Goal: Entertainment & Leisure: Consume media (video, audio)

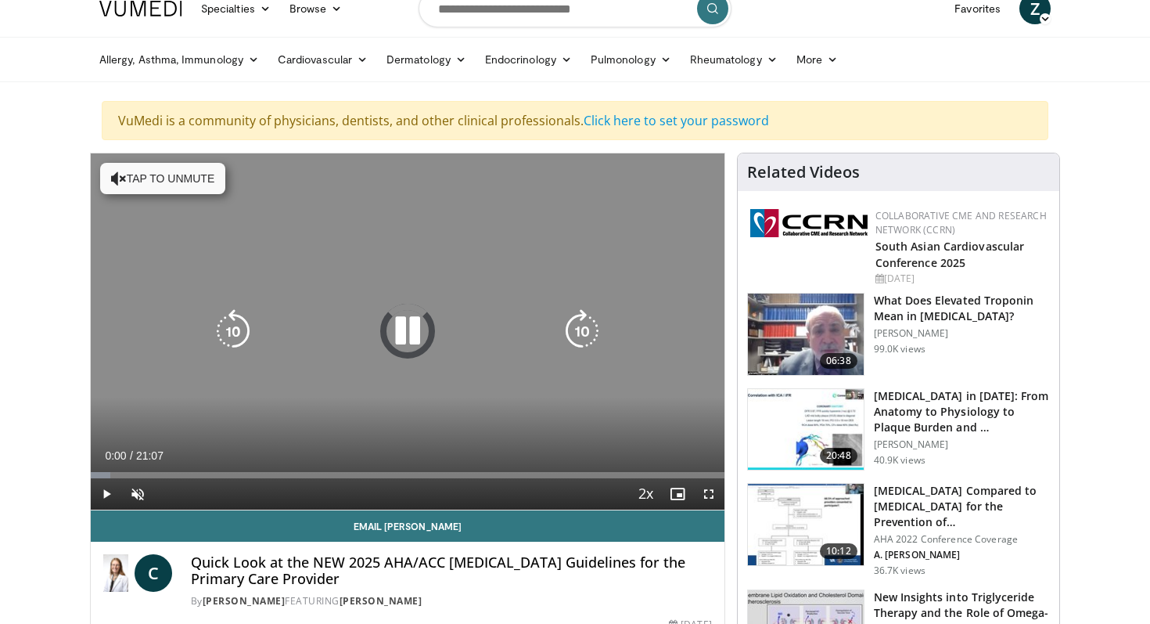
scroll to position [22, 0]
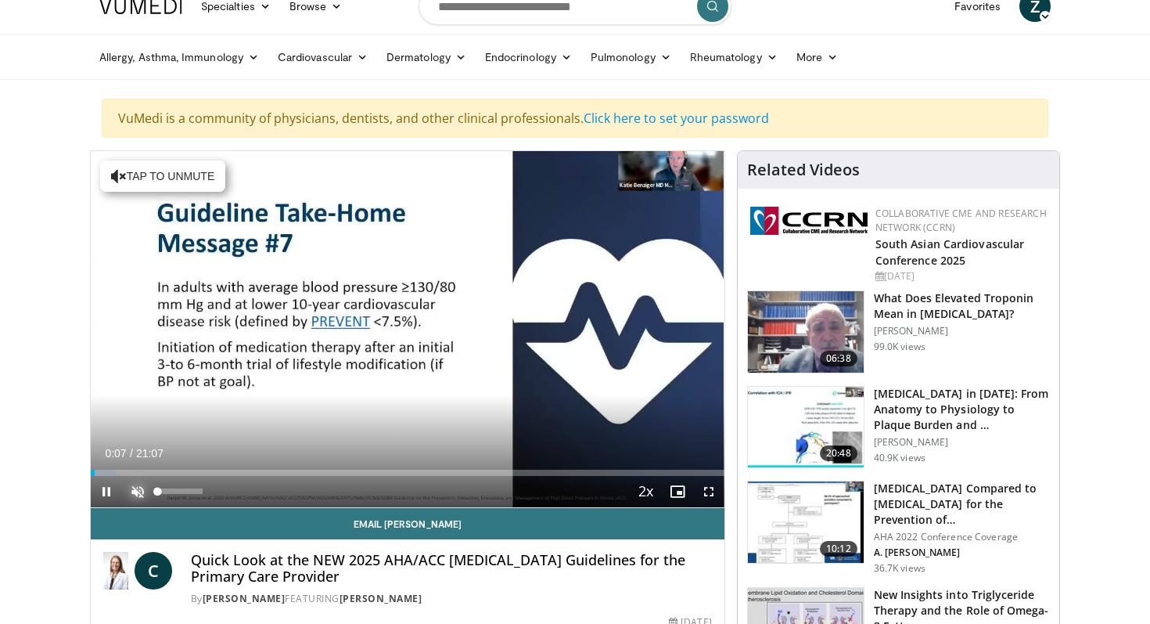
click at [141, 485] on span "Video Player" at bounding box center [137, 491] width 31 height 31
click at [105, 489] on span "Video Player" at bounding box center [106, 491] width 31 height 31
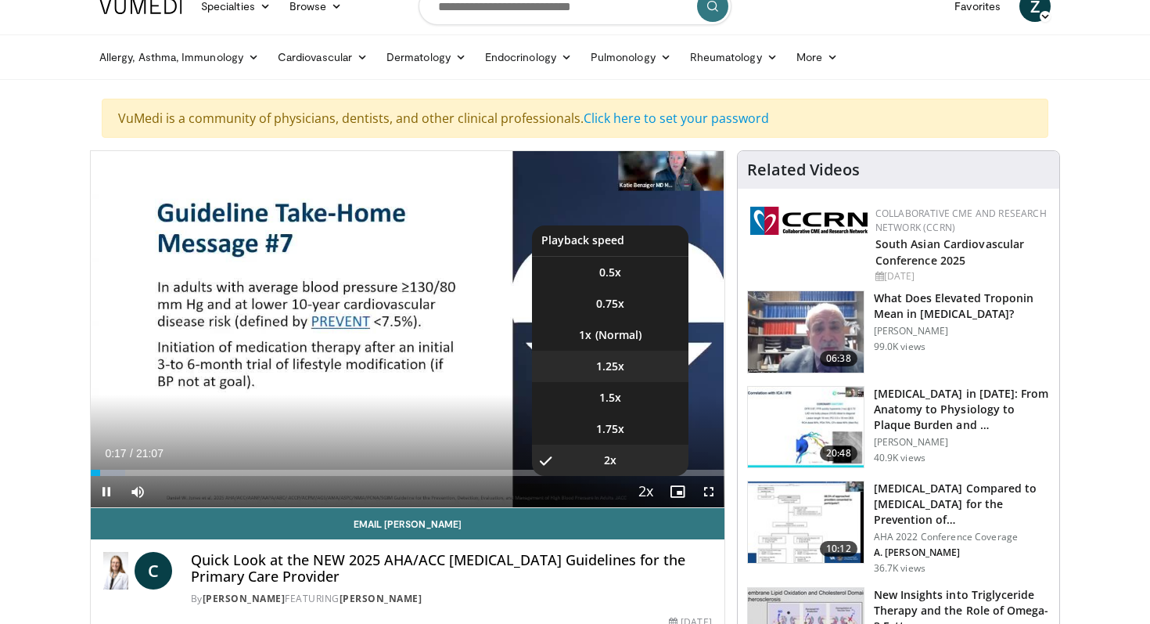
click at [627, 363] on li "1.25x" at bounding box center [610, 365] width 156 height 31
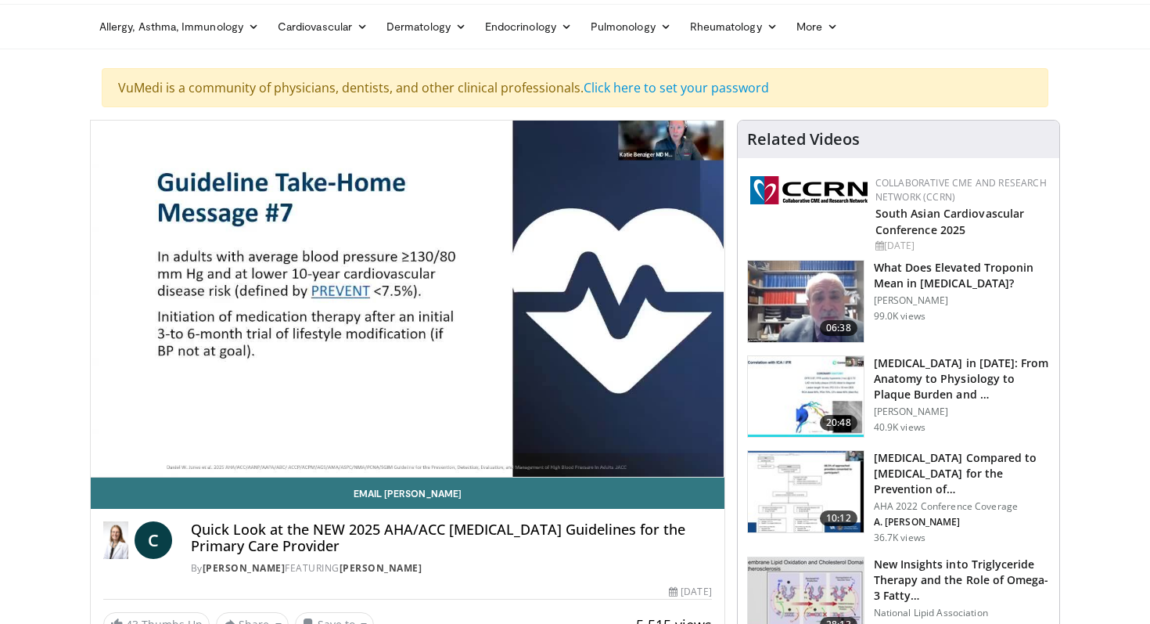
scroll to position [54, 0]
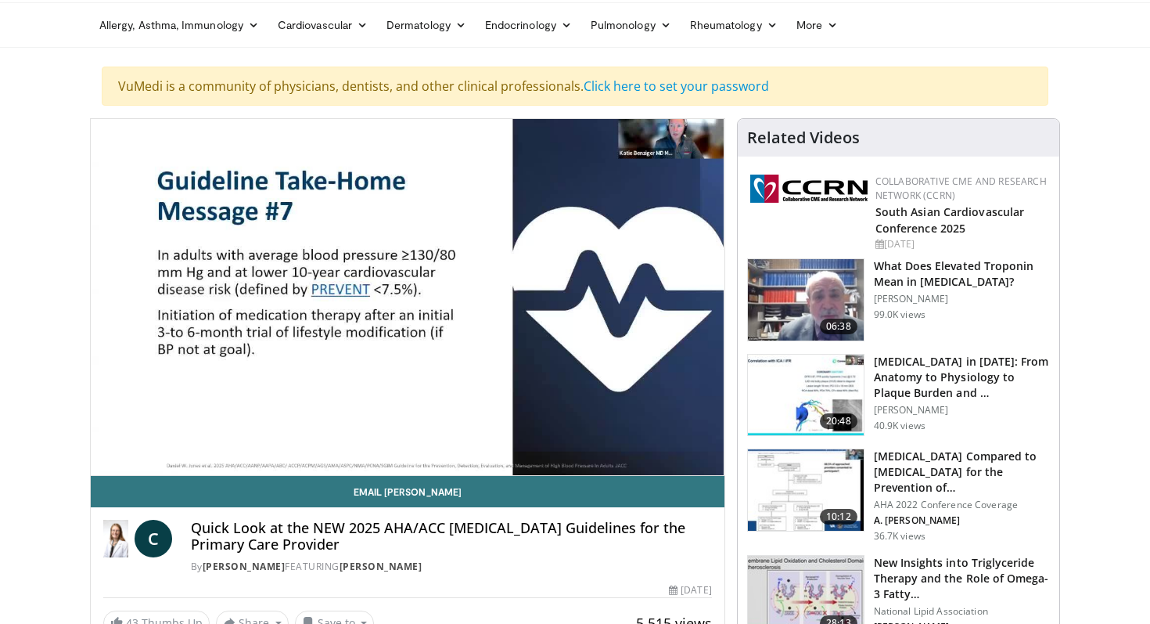
drag, startPoint x: 199, startPoint y: 566, endPoint x: 352, endPoint y: 566, distance: 153.3
click at [352, 566] on div "By [PERSON_NAME] FEATURING [PERSON_NAME]" at bounding box center [451, 566] width 521 height 14
copy div "y [PERSON_NAME] F"
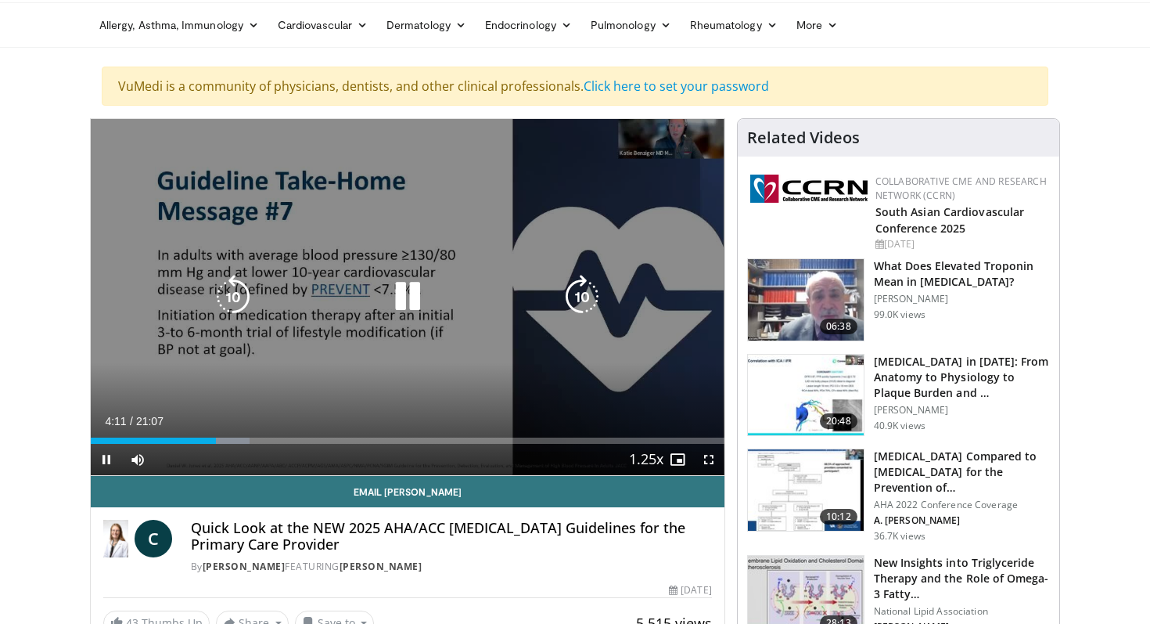
click at [350, 283] on div "Video Player" at bounding box center [407, 296] width 380 height 31
click at [386, 289] on icon "Video Player" at bounding box center [408, 297] width 44 height 44
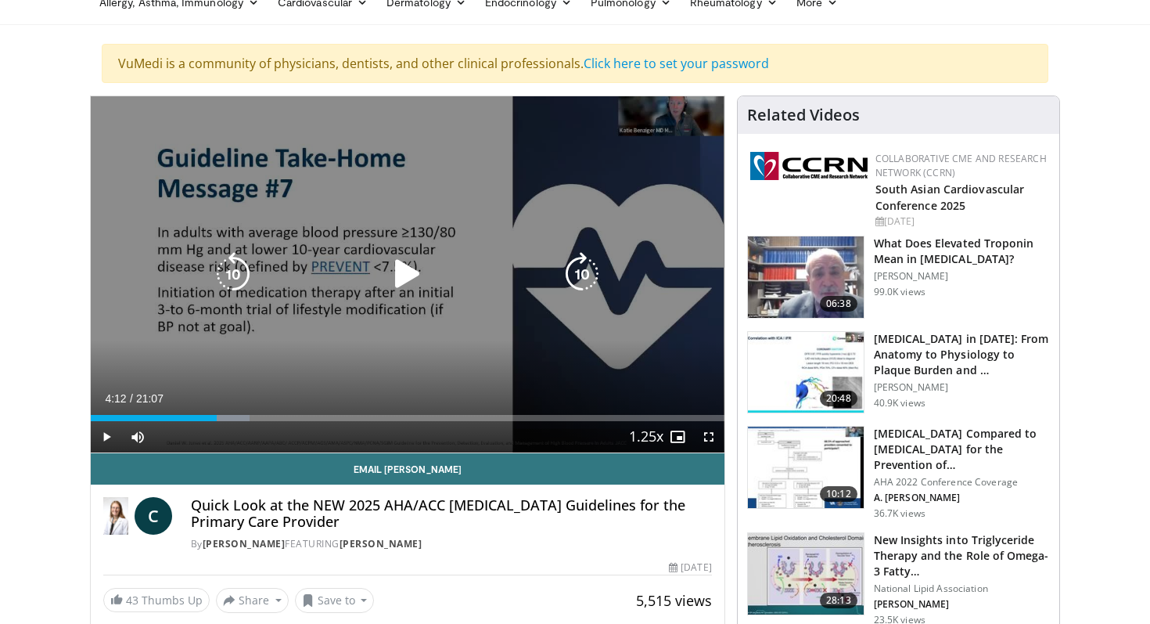
scroll to position [77, 0]
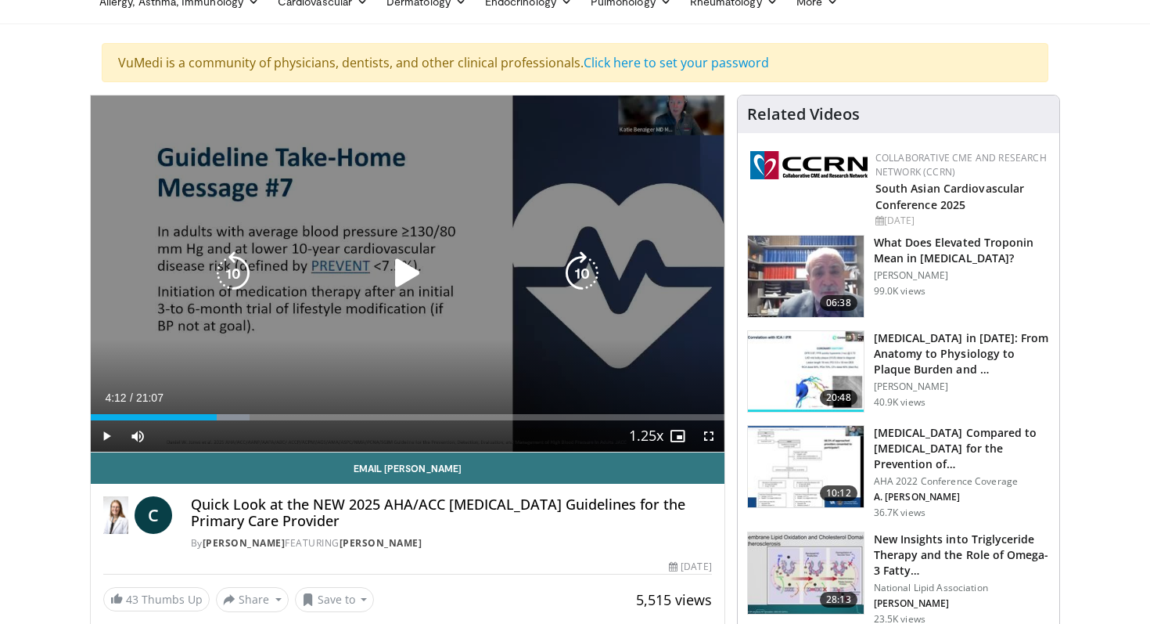
click at [405, 268] on icon "Video Player" at bounding box center [408, 273] width 44 height 44
click at [422, 291] on icon "Video Player" at bounding box center [408, 273] width 44 height 44
click at [411, 264] on icon "Video Player" at bounding box center [408, 273] width 44 height 44
click at [320, 187] on div "10 seconds Tap to unmute" at bounding box center [408, 273] width 634 height 356
click at [409, 333] on div "10 seconds Tap to unmute" at bounding box center [408, 273] width 634 height 356
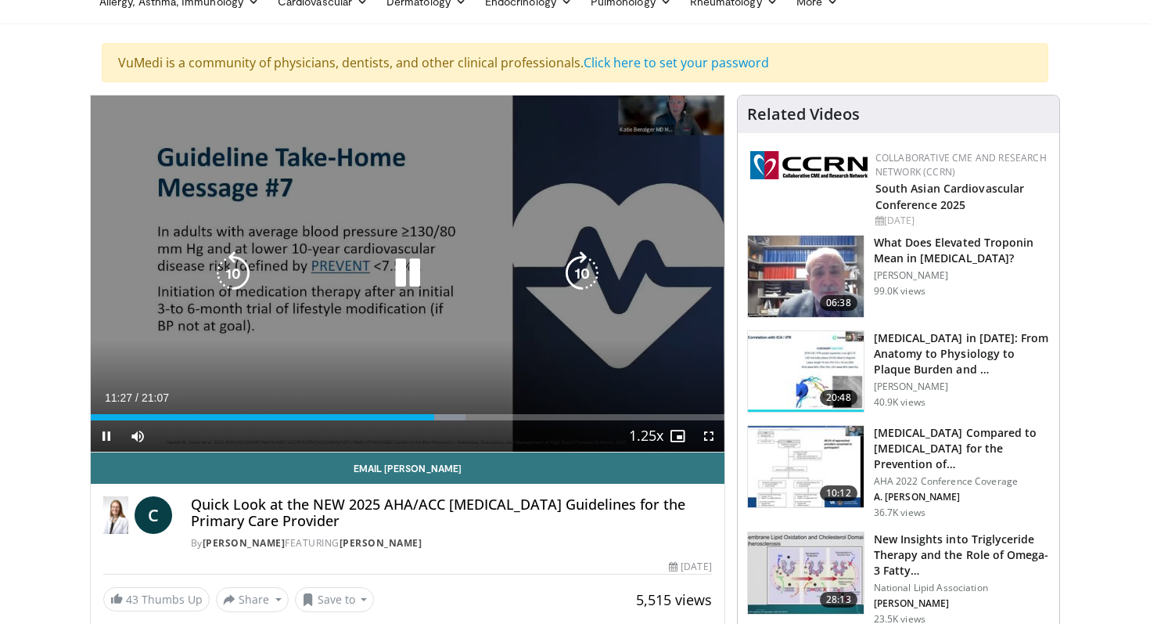
click at [408, 259] on icon "Video Player" at bounding box center [408, 273] width 44 height 44
